Goal: Check status: Check status

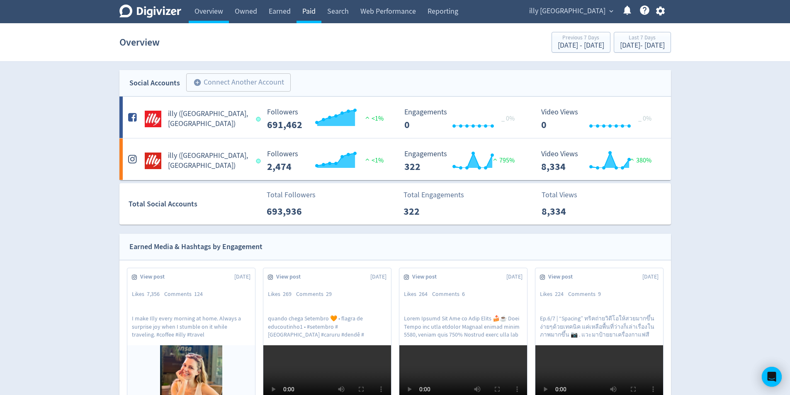
click at [302, 11] on link "Paid" at bounding box center [308, 11] width 25 height 23
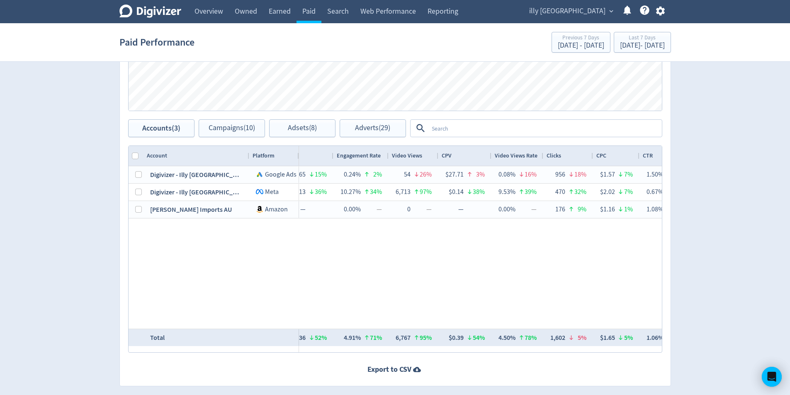
click at [431, 353] on div "Accounts Impressions Clicks Spend Spend Clicks Impressions Press Space or Enter…" at bounding box center [394, 148] width 551 height 475
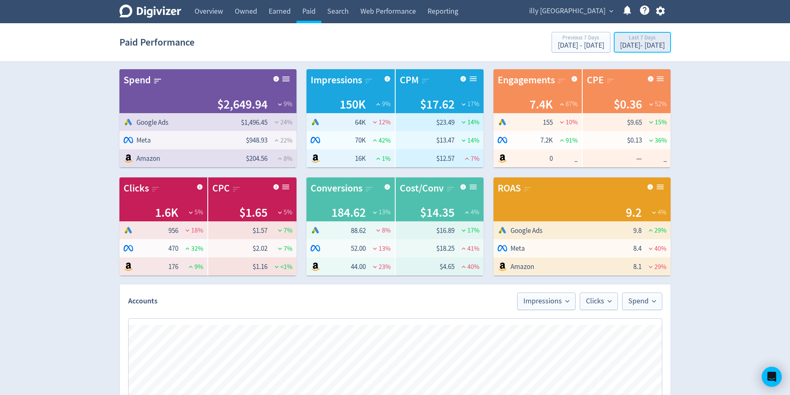
click at [639, 45] on div "[DATE] - [DATE]" at bounding box center [642, 45] width 45 height 7
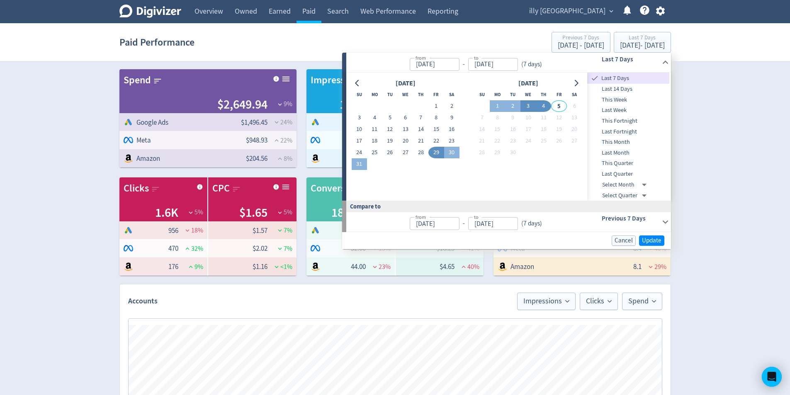
click at [535, 108] on button "3" at bounding box center [527, 106] width 15 height 12
type input "[DATE]"
click at [543, 109] on button "4" at bounding box center [543, 106] width 15 height 12
type input "[DATE]"
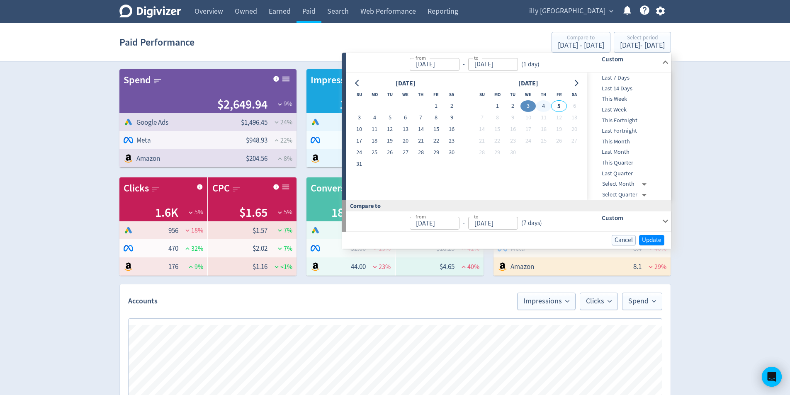
type input "[DATE]"
click at [540, 104] on button "4" at bounding box center [543, 106] width 15 height 12
type input "[DATE]"
click at [648, 237] on span "Update" at bounding box center [651, 240] width 19 height 6
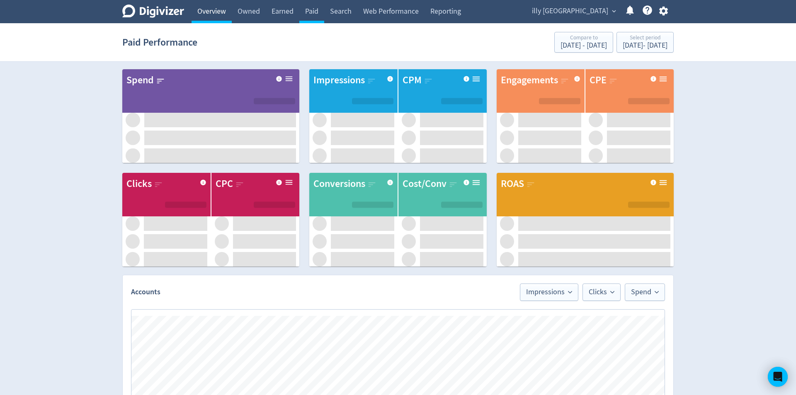
click at [207, 7] on link "Overview" at bounding box center [212, 11] width 40 height 23
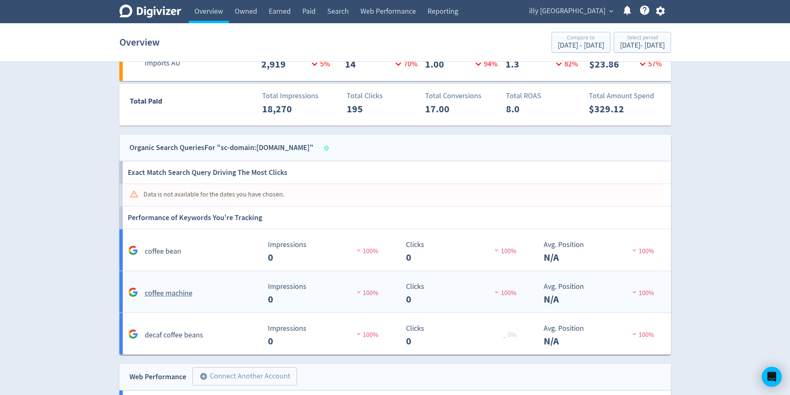
scroll to position [694, 0]
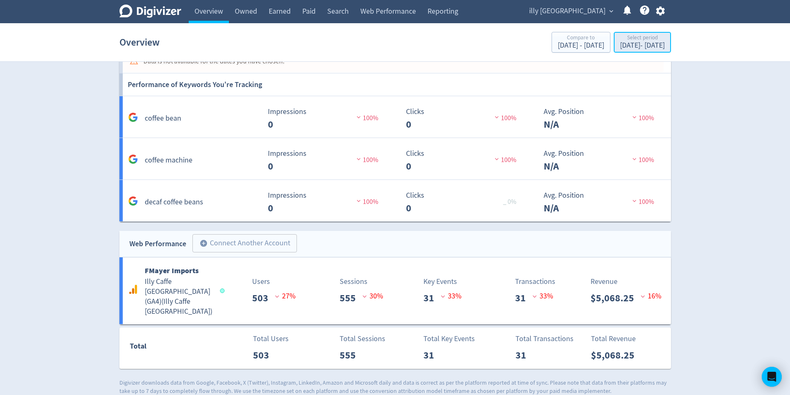
click at [633, 46] on div "[DATE] - [DATE]" at bounding box center [642, 45] width 45 height 7
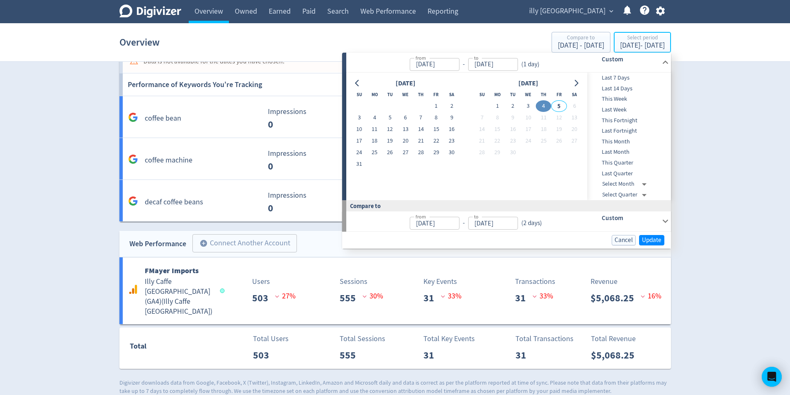
type input "[DATE]"
drag, startPoint x: 496, startPoint y: 107, endPoint x: 551, endPoint y: 111, distance: 54.9
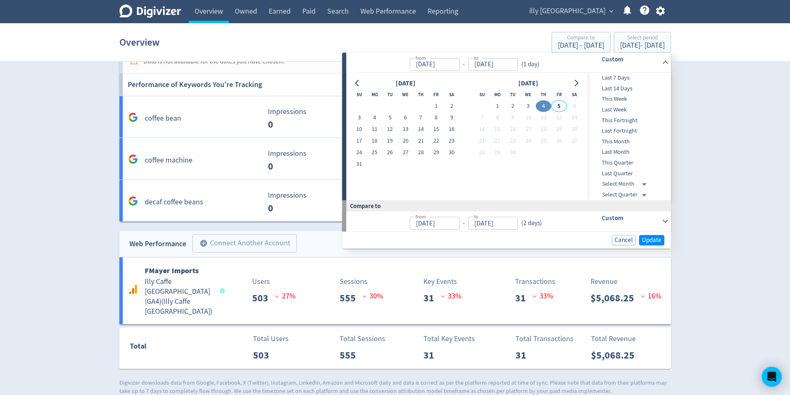
click at [497, 107] on button "1" at bounding box center [497, 106] width 15 height 12
type input "[DATE]"
click at [547, 109] on button "4" at bounding box center [543, 106] width 15 height 12
type input "[DATE]"
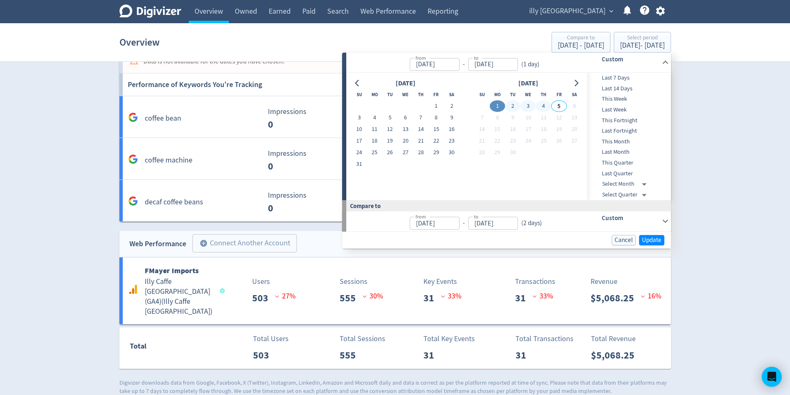
type input "[DATE]"
click at [659, 235] on button "Update" at bounding box center [651, 240] width 25 height 10
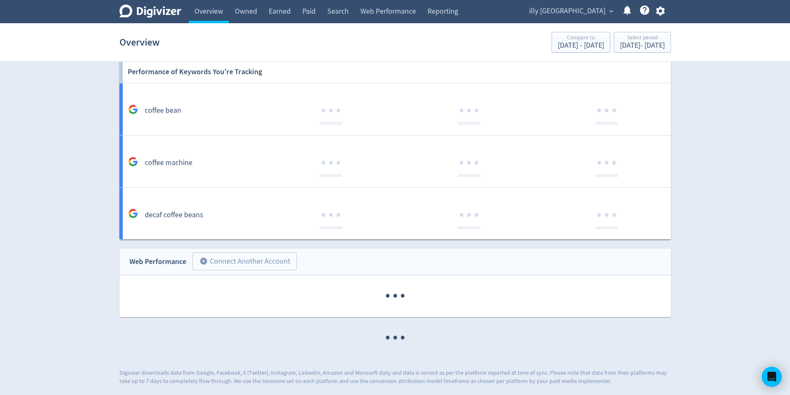
scroll to position [713, 0]
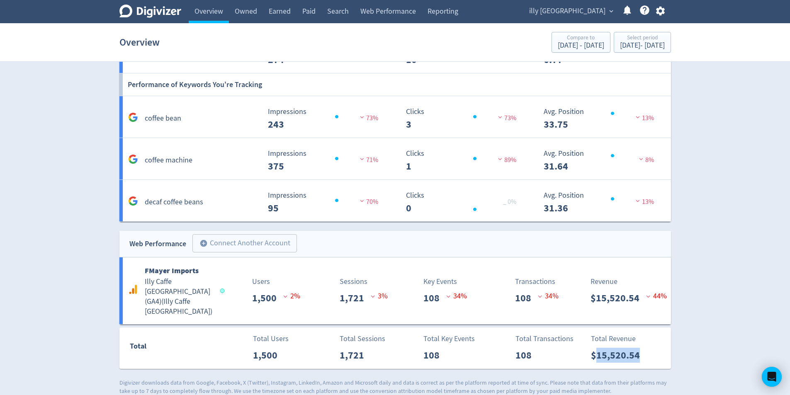
drag, startPoint x: 640, startPoint y: 343, endPoint x: 594, endPoint y: 346, distance: 46.1
click at [594, 348] on p "$15,520.54" at bounding box center [619, 355] width 56 height 15
copy p "15,520.54"
